Goal: Navigation & Orientation: Find specific page/section

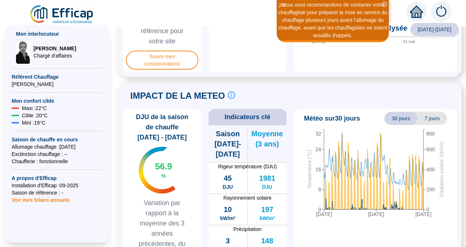
scroll to position [377, 0]
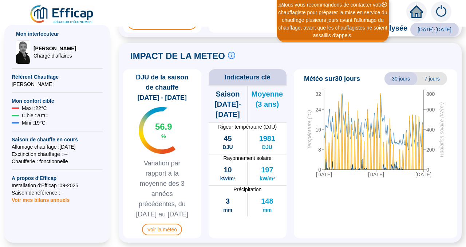
click at [398, 72] on span "30 jours" at bounding box center [401, 78] width 33 height 13
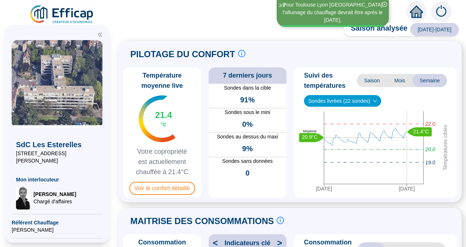
click at [416, 12] on icon "home" at bounding box center [416, 12] width 13 height 10
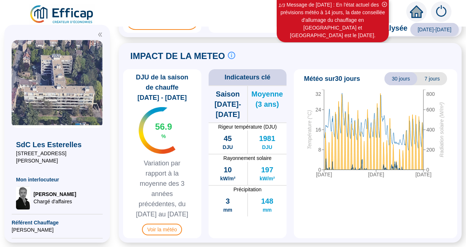
scroll to position [377, 0]
